Goal: Check status: Check status

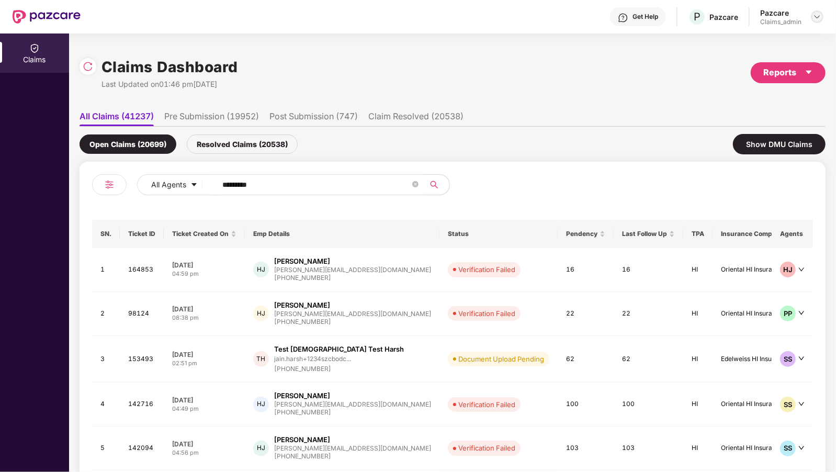
click at [822, 19] on div at bounding box center [817, 16] width 13 height 13
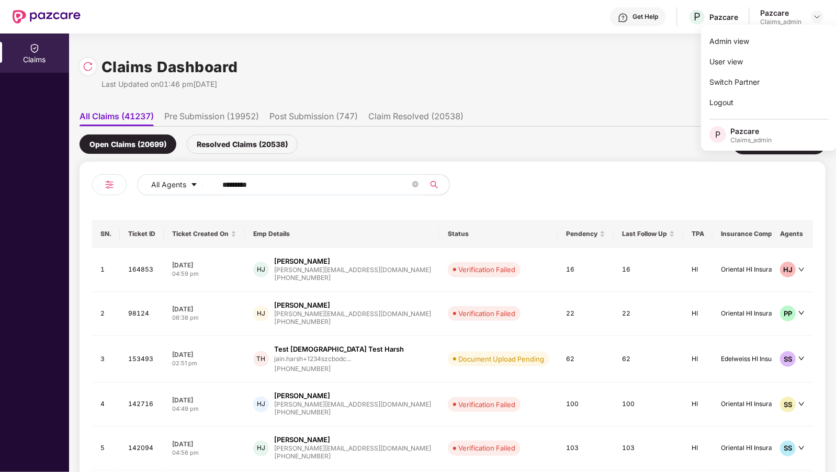
click at [419, 61] on div "Claims Dashboard Last Updated on 01:46 pm[DATE] Reports" at bounding box center [453, 72] width 746 height 55
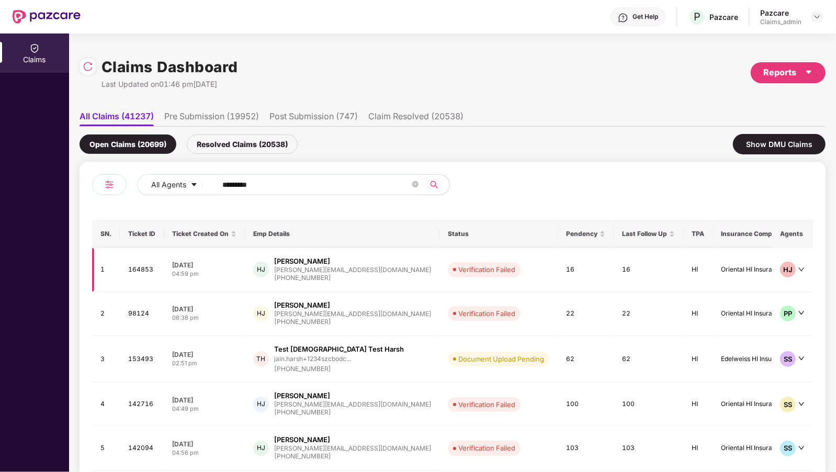
click at [300, 277] on div "[PHONE_NUMBER]" at bounding box center [352, 278] width 157 height 10
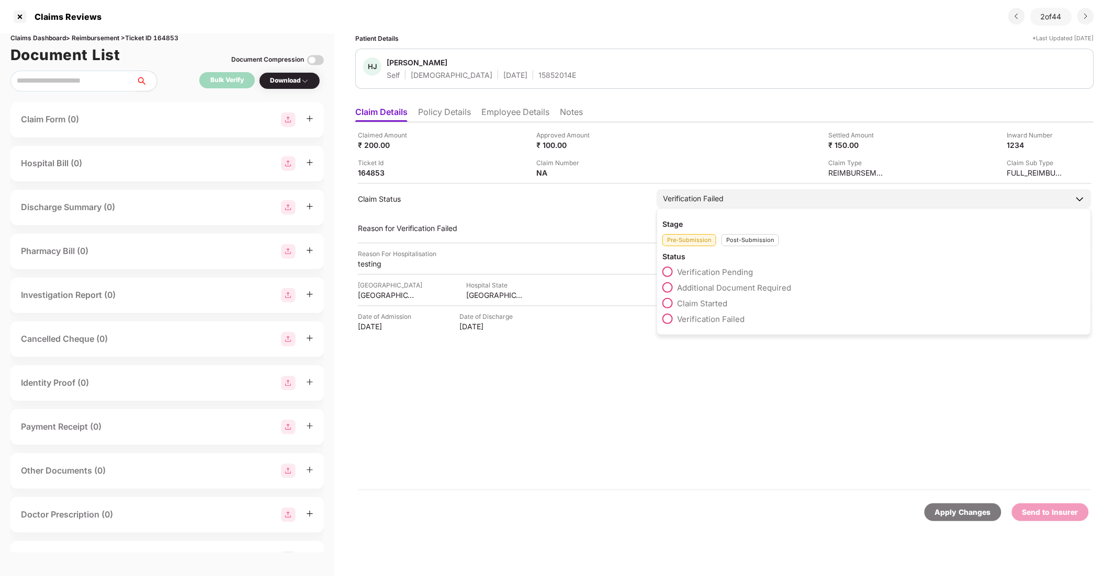
click at [674, 196] on div "Verification Failed" at bounding box center [693, 199] width 61 height 12
click at [746, 240] on div "Post-Submission" at bounding box center [750, 240] width 58 height 12
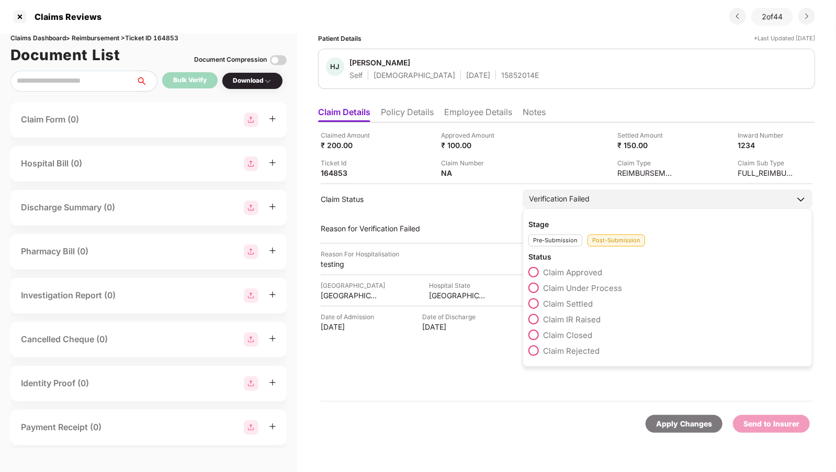
click at [567, 234] on div "Pre-Submission" at bounding box center [555, 240] width 54 height 12
click at [535, 287] on span at bounding box center [533, 287] width 10 height 10
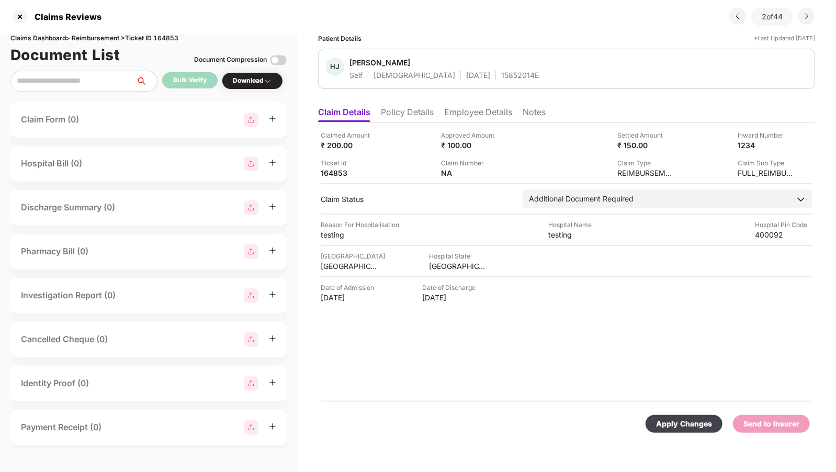
click at [684, 426] on div "Apply Changes" at bounding box center [684, 424] width 56 height 12
click at [20, 18] on div at bounding box center [20, 16] width 17 height 17
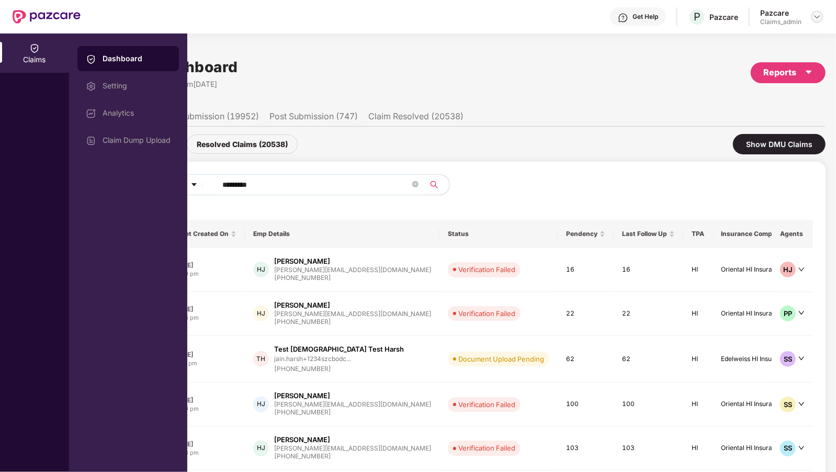
click at [821, 15] on div at bounding box center [817, 16] width 13 height 13
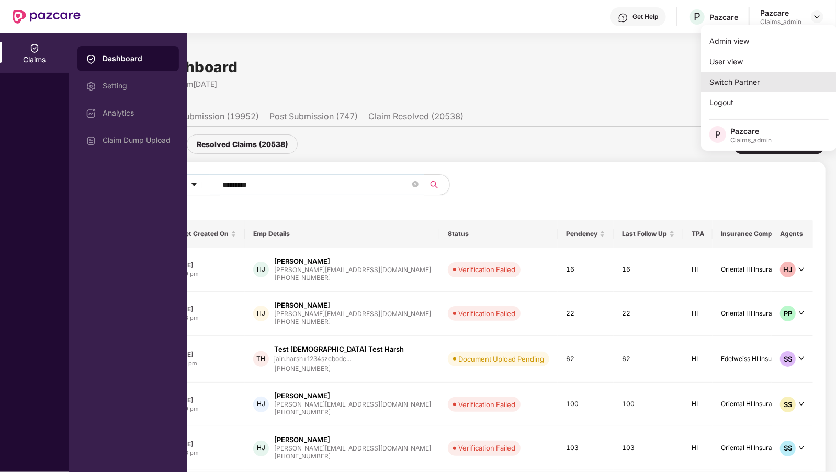
click at [767, 80] on div "Switch Partner" at bounding box center [769, 82] width 136 height 20
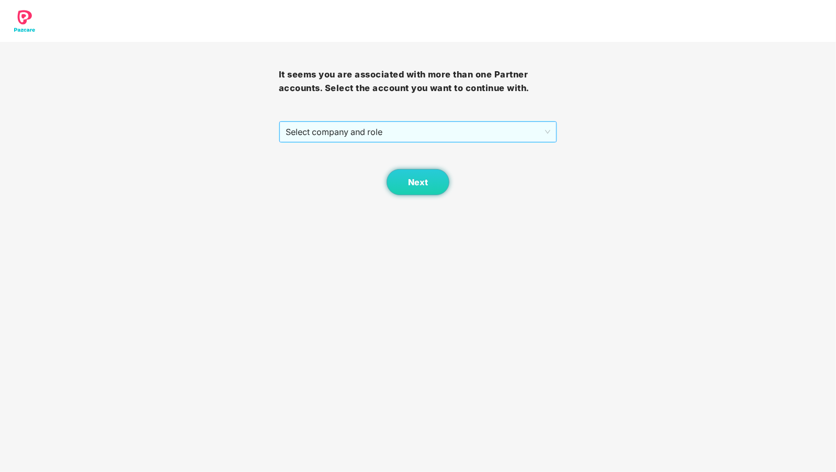
click at [365, 141] on div "Select company and role" at bounding box center [418, 131] width 278 height 21
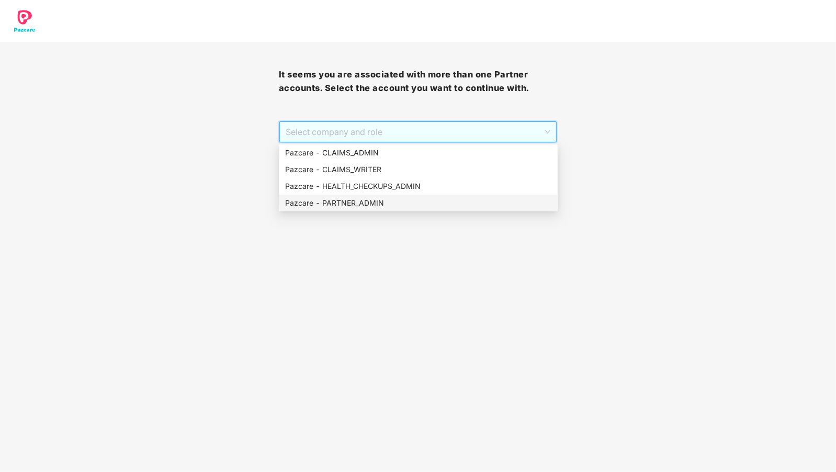
click at [360, 205] on div "Pazcare - PARTNER_ADMIN" at bounding box center [418, 203] width 266 height 12
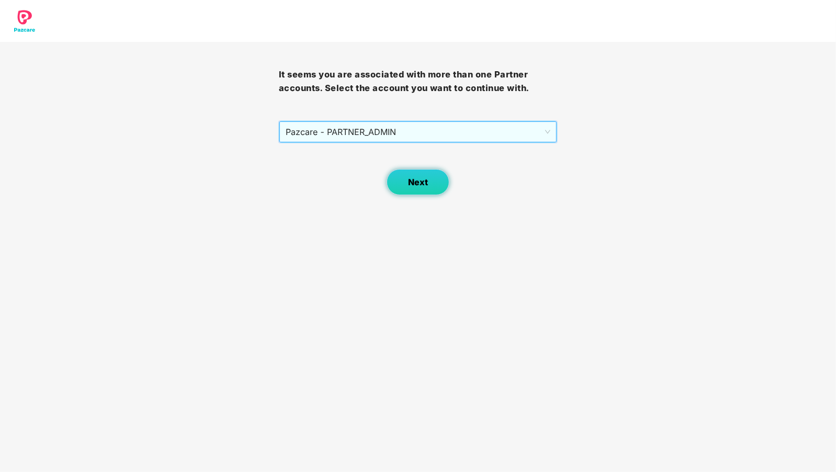
click at [428, 182] on button "Next" at bounding box center [418, 182] width 63 height 26
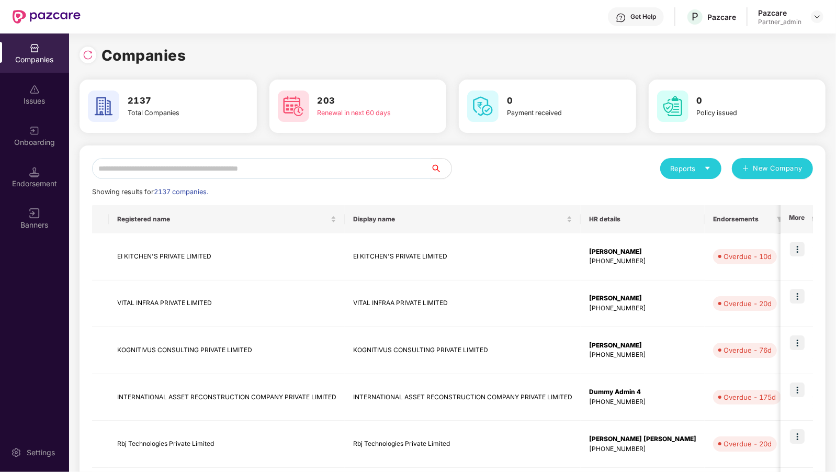
click at [247, 166] on input "text" at bounding box center [261, 168] width 338 height 21
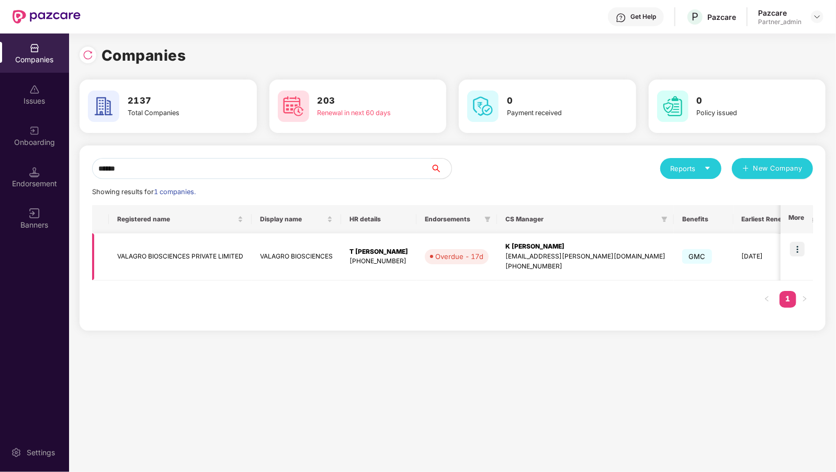
type input "******"
click at [798, 252] on img at bounding box center [797, 249] width 15 height 15
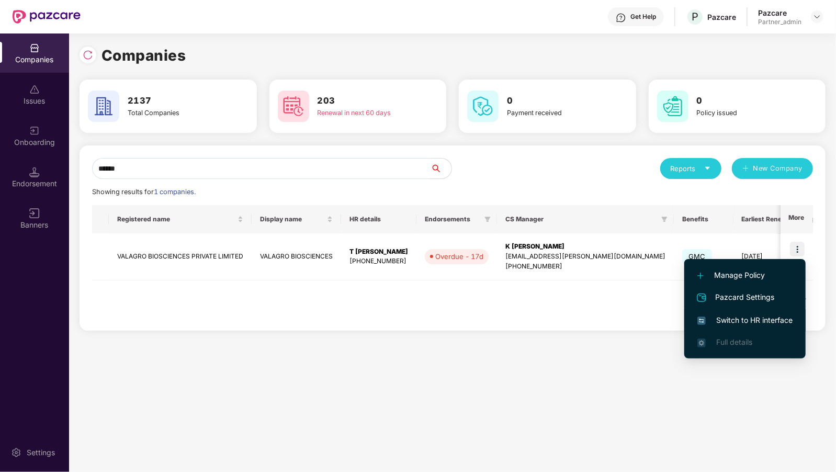
click at [742, 319] on span "Switch to HR interface" at bounding box center [744, 320] width 95 height 12
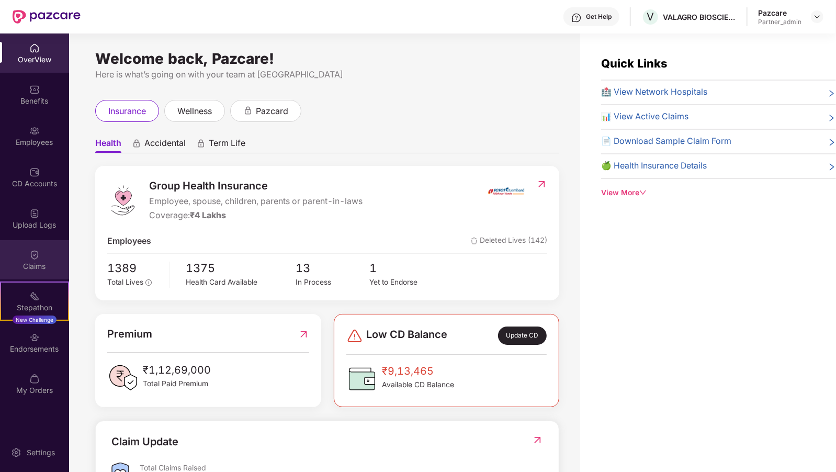
click at [25, 262] on div "Claims" at bounding box center [34, 266] width 69 height 10
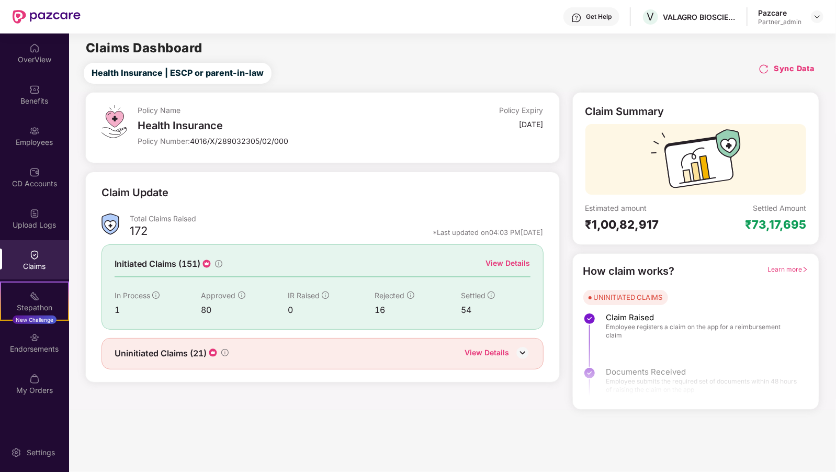
click at [500, 264] on div "View Details" at bounding box center [508, 263] width 44 height 12
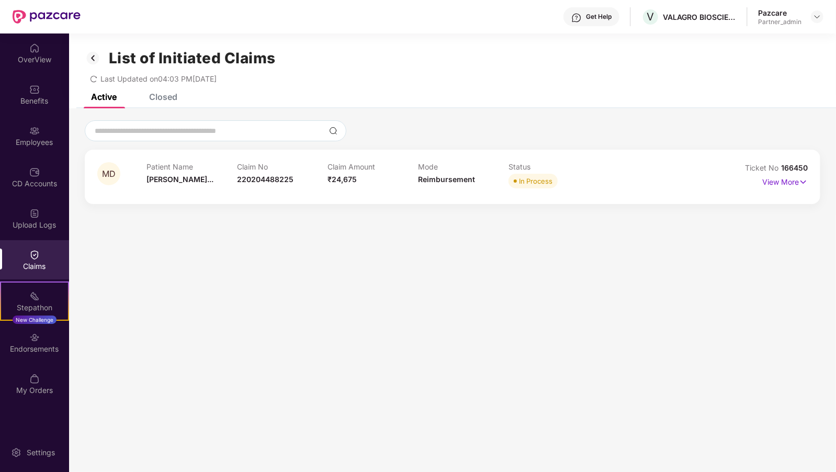
click at [160, 90] on div "List of Initiated Claims Last Updated on 04:03 PM[DATE]" at bounding box center [452, 63] width 767 height 60
click at [158, 99] on div "Closed" at bounding box center [163, 97] width 28 height 10
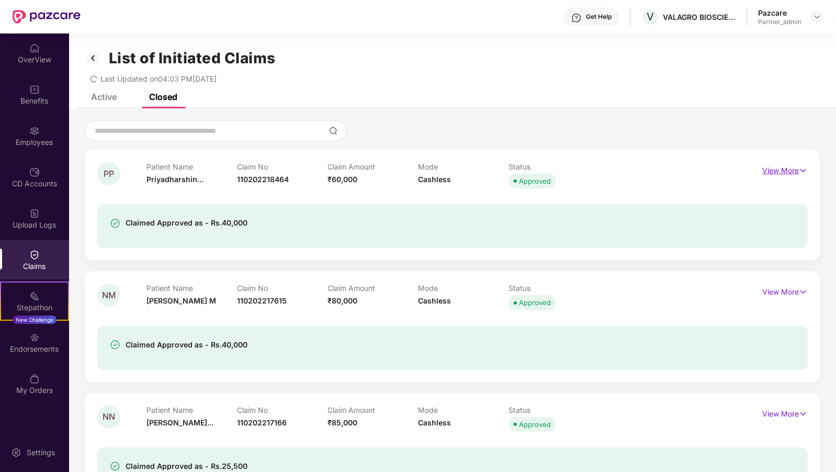
click at [773, 169] on p "View More" at bounding box center [785, 169] width 46 height 14
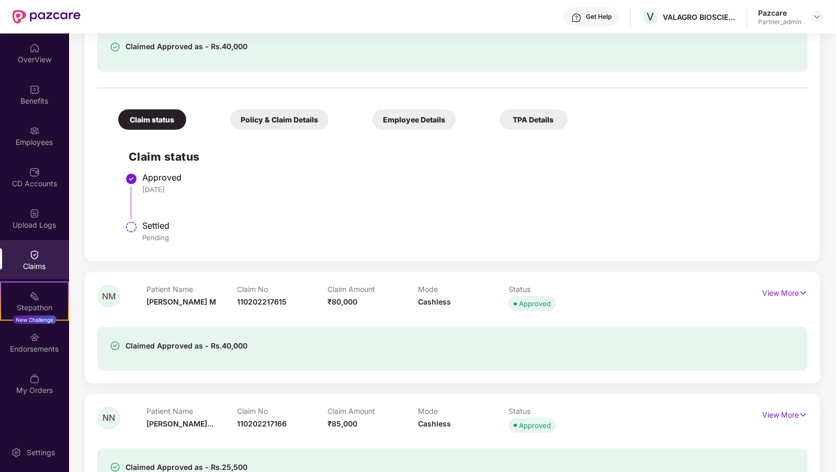
scroll to position [95, 0]
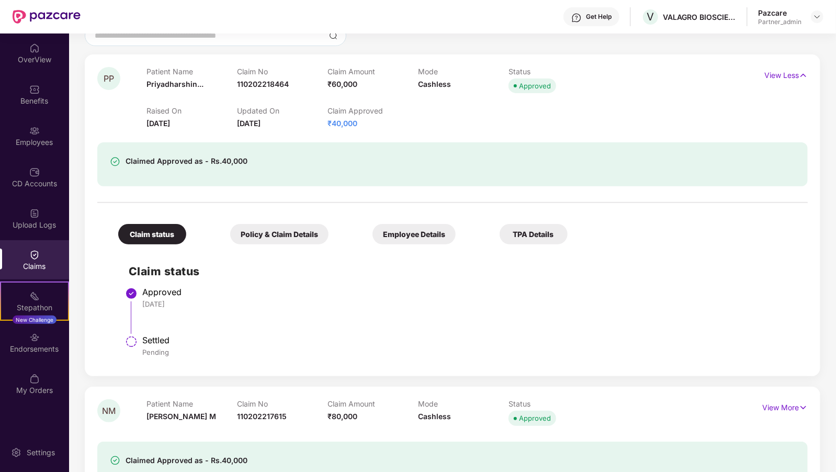
click at [372, 226] on div "Employee Details" at bounding box center [413, 234] width 83 height 20
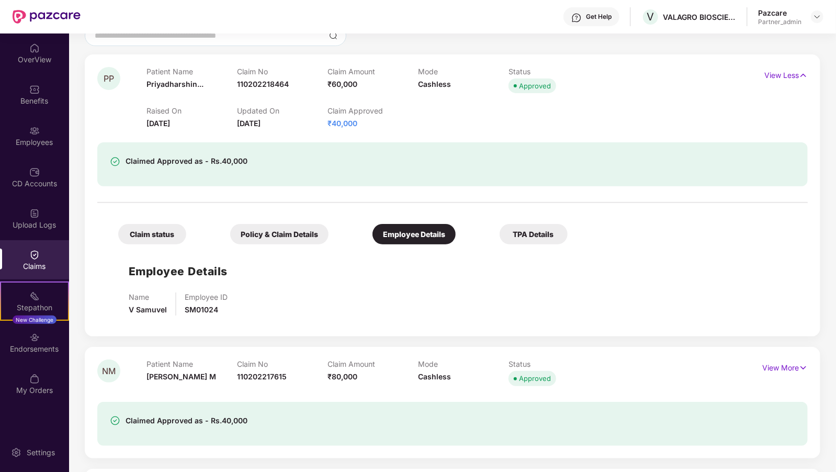
click at [500, 236] on div "TPA Details" at bounding box center [534, 234] width 68 height 20
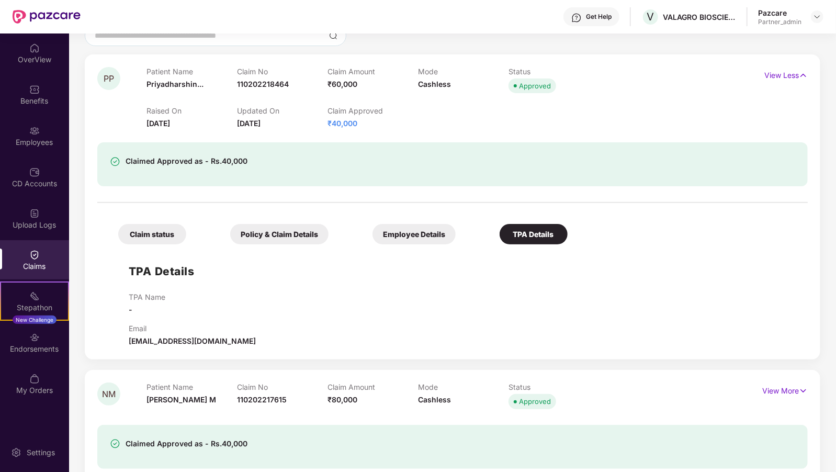
click at [372, 243] on div "Employee Details" at bounding box center [413, 234] width 83 height 20
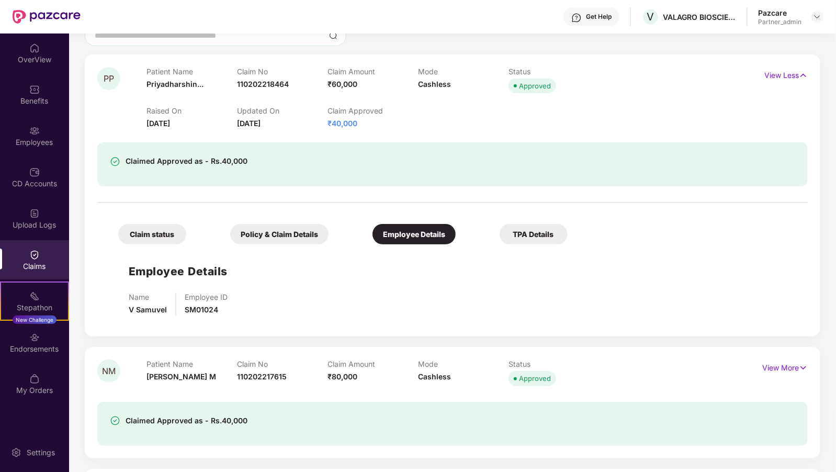
click at [253, 238] on div "Policy & Claim Details" at bounding box center [279, 234] width 98 height 20
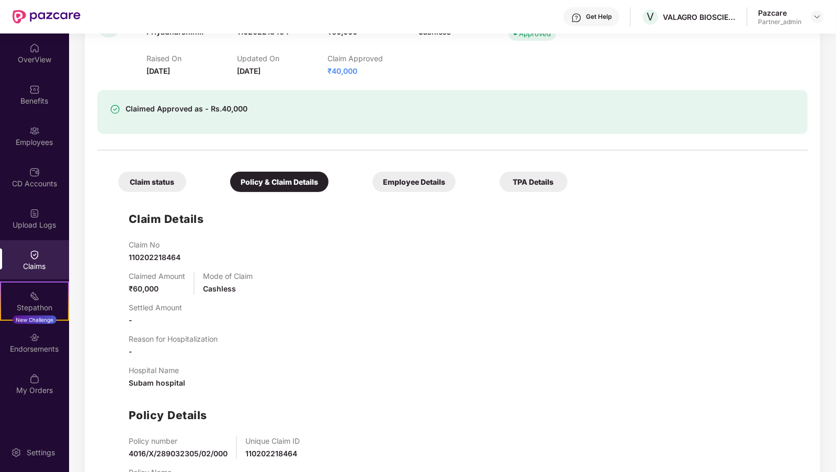
scroll to position [154, 0]
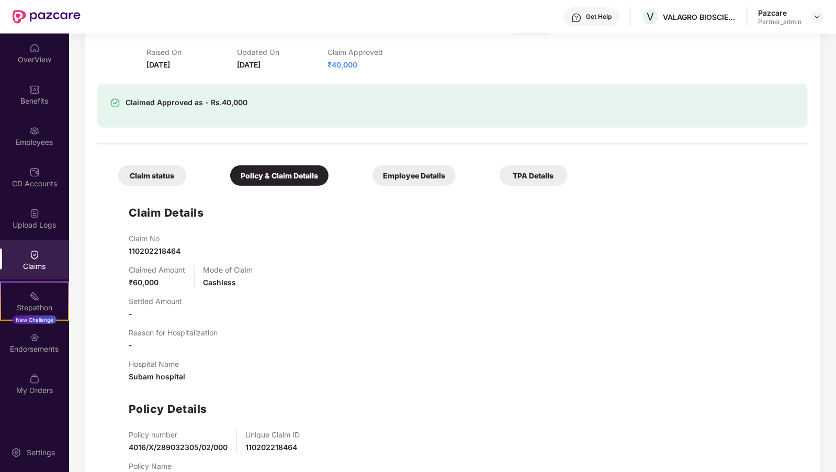
click at [423, 185] on div "Claim status Policy & Claim Details Employee Details TPA Details Claim Details …" at bounding box center [452, 321] width 710 height 343
click at [500, 178] on div "TPA Details" at bounding box center [534, 175] width 68 height 20
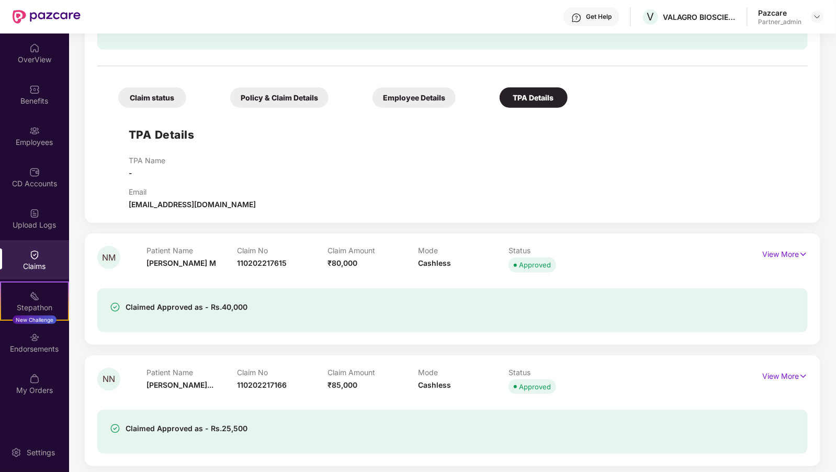
scroll to position [241, 0]
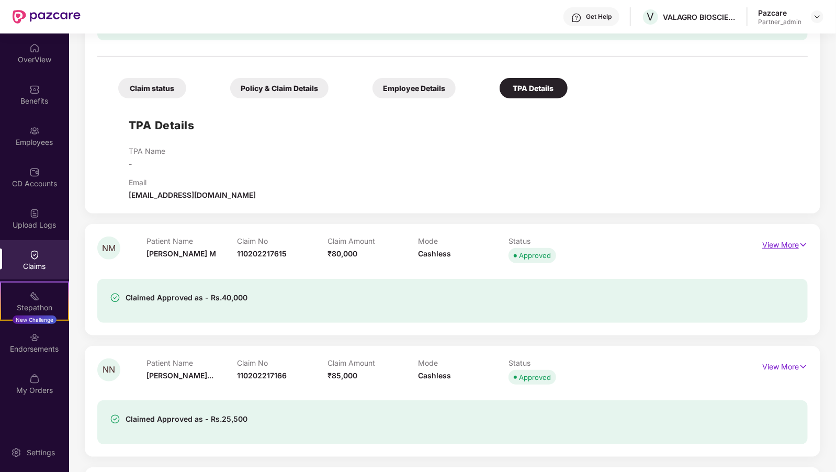
click at [786, 248] on p "View More" at bounding box center [785, 243] width 46 height 14
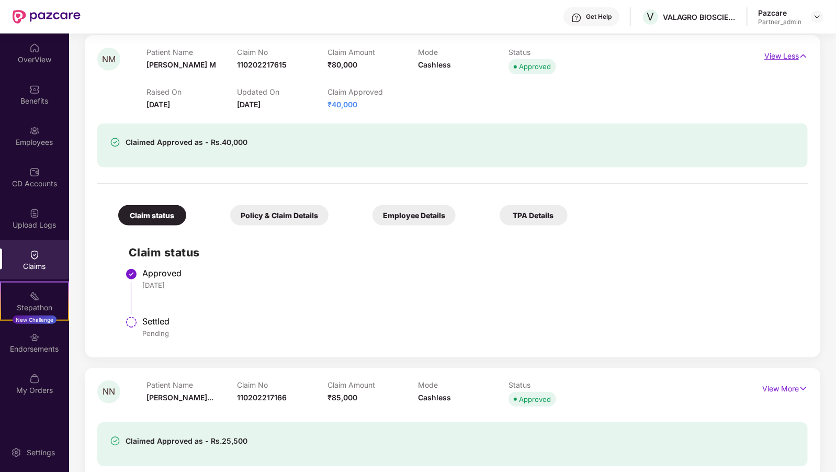
scroll to position [431, 0]
click at [500, 208] on div "TPA Details" at bounding box center [534, 214] width 68 height 20
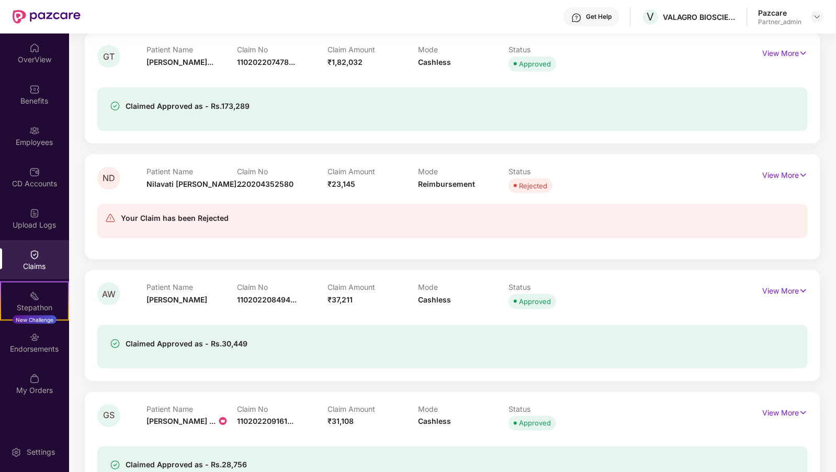
scroll to position [832, 0]
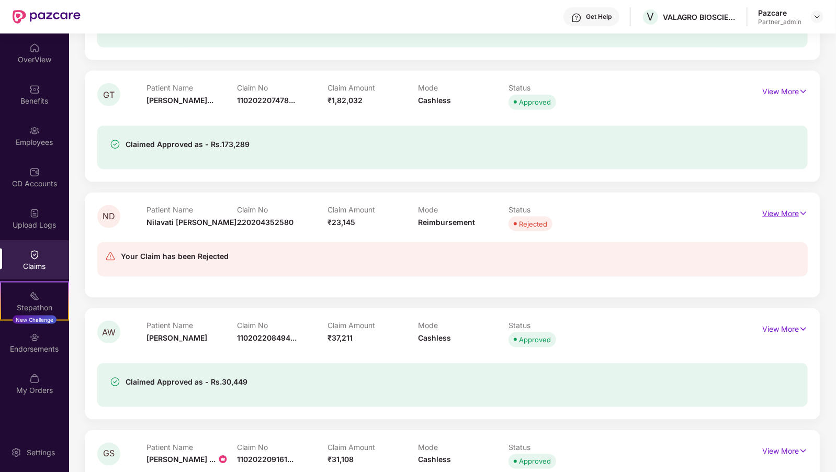
click at [771, 209] on p "View More" at bounding box center [785, 212] width 46 height 14
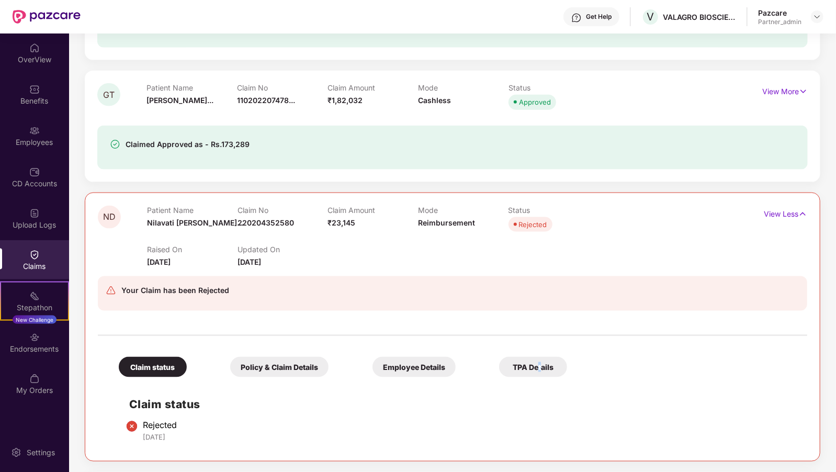
click at [499, 367] on div "TPA Details" at bounding box center [533, 367] width 68 height 20
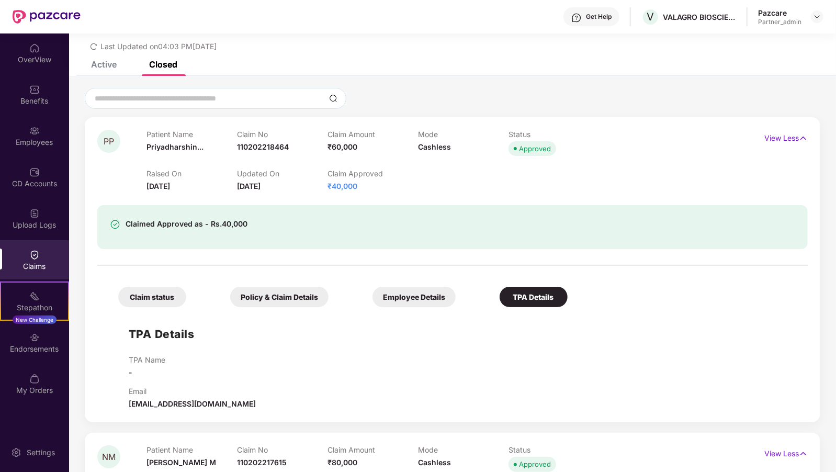
scroll to position [0, 0]
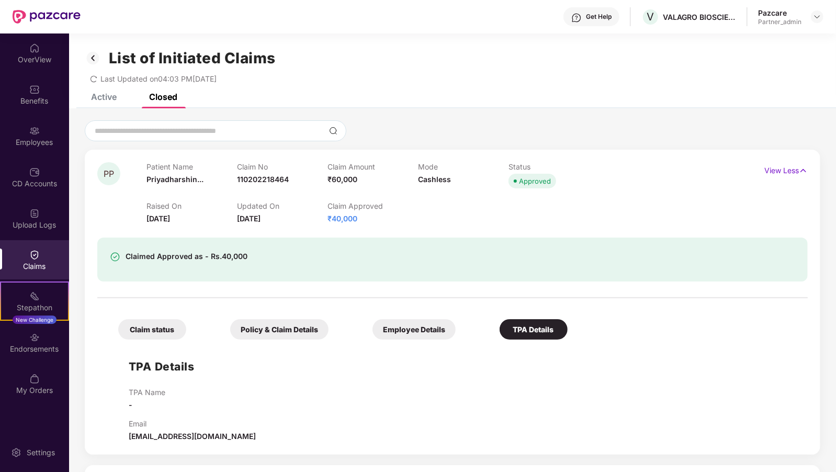
click at [8, 248] on div "Claims" at bounding box center [34, 259] width 69 height 39
